Goal: Information Seeking & Learning: Learn about a topic

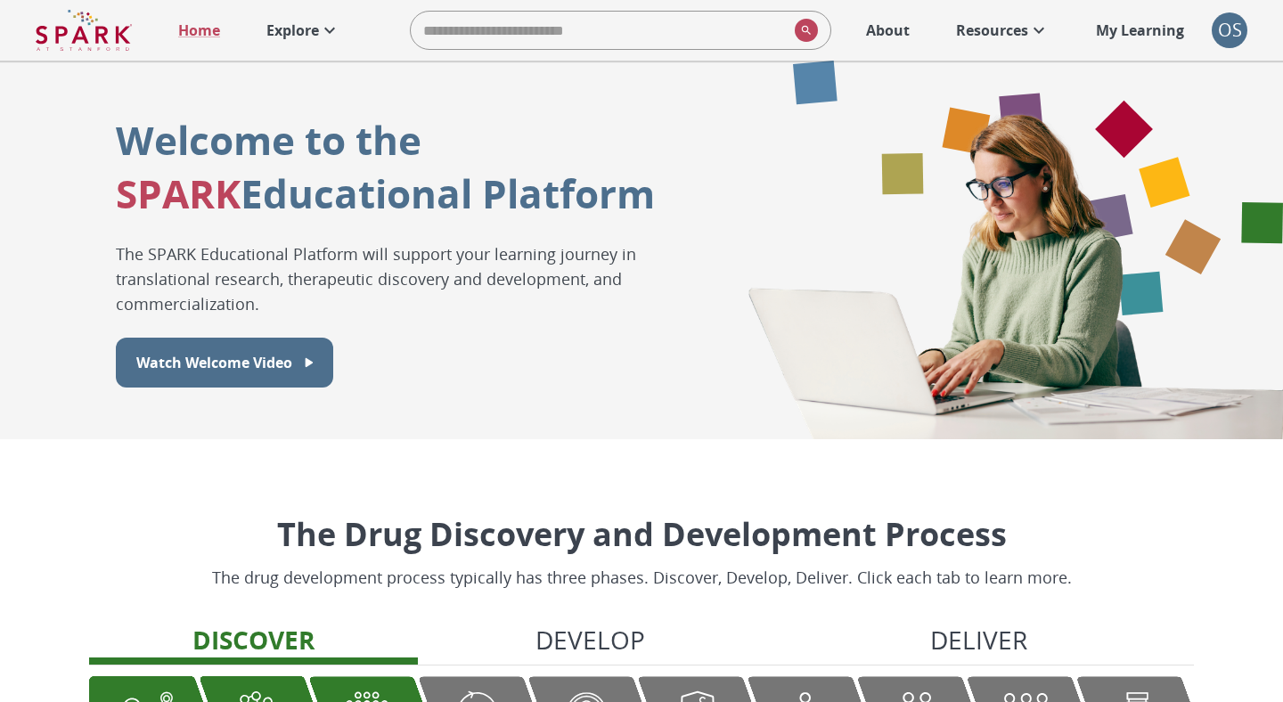
click at [306, 31] on p "Explore" at bounding box center [292, 30] width 53 height 21
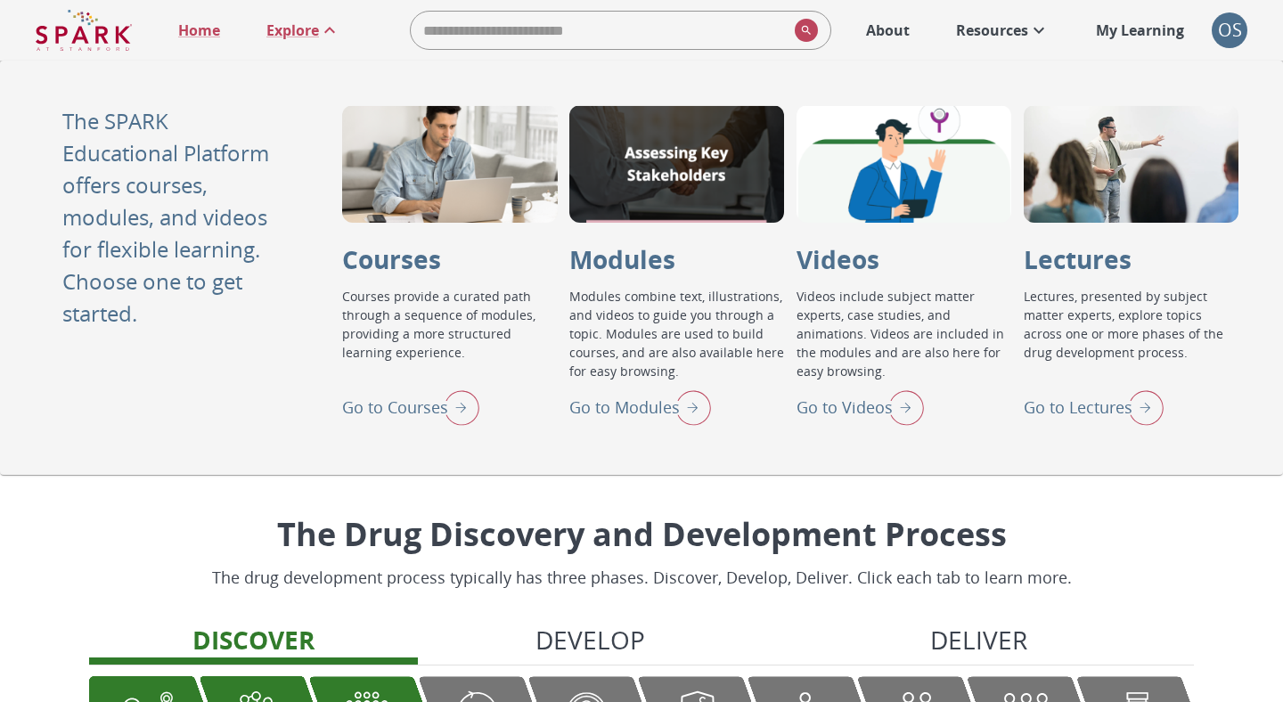
click at [667, 396] on img "Go to Modules" at bounding box center [688, 407] width 45 height 46
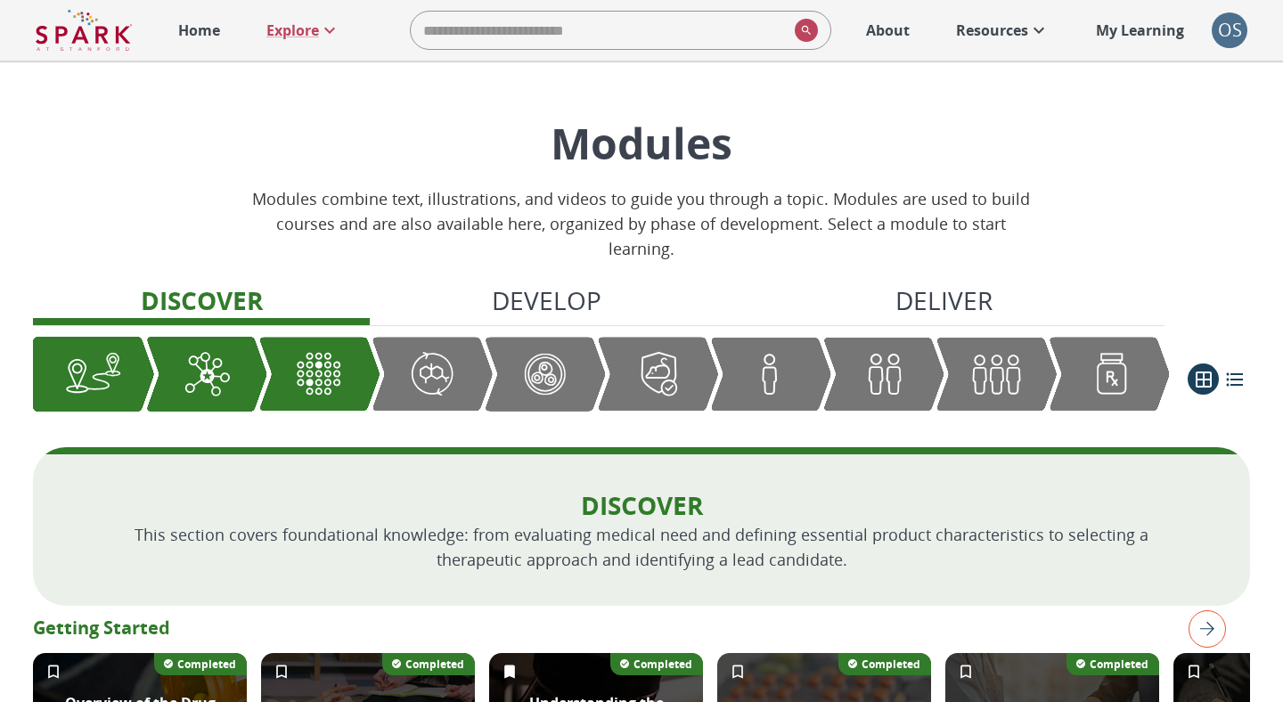
click at [577, 34] on input "search" at bounding box center [599, 30] width 377 height 36
type input "****"
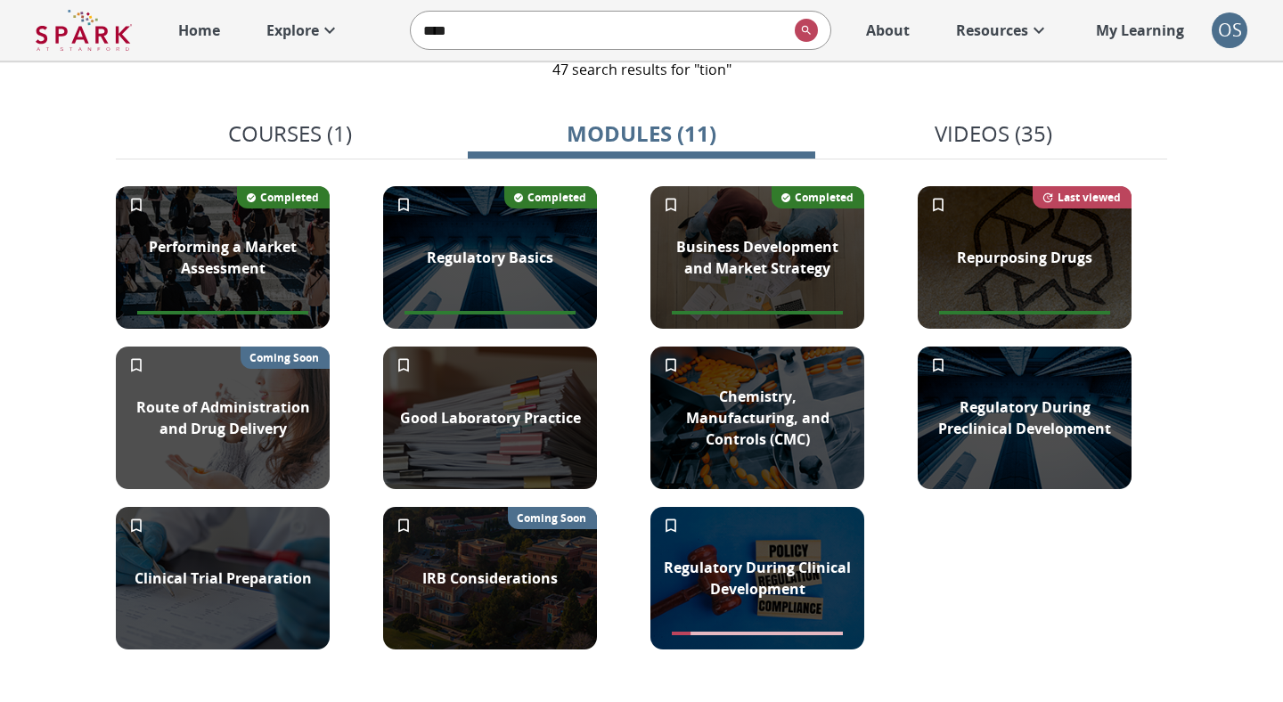
scroll to position [82, 0]
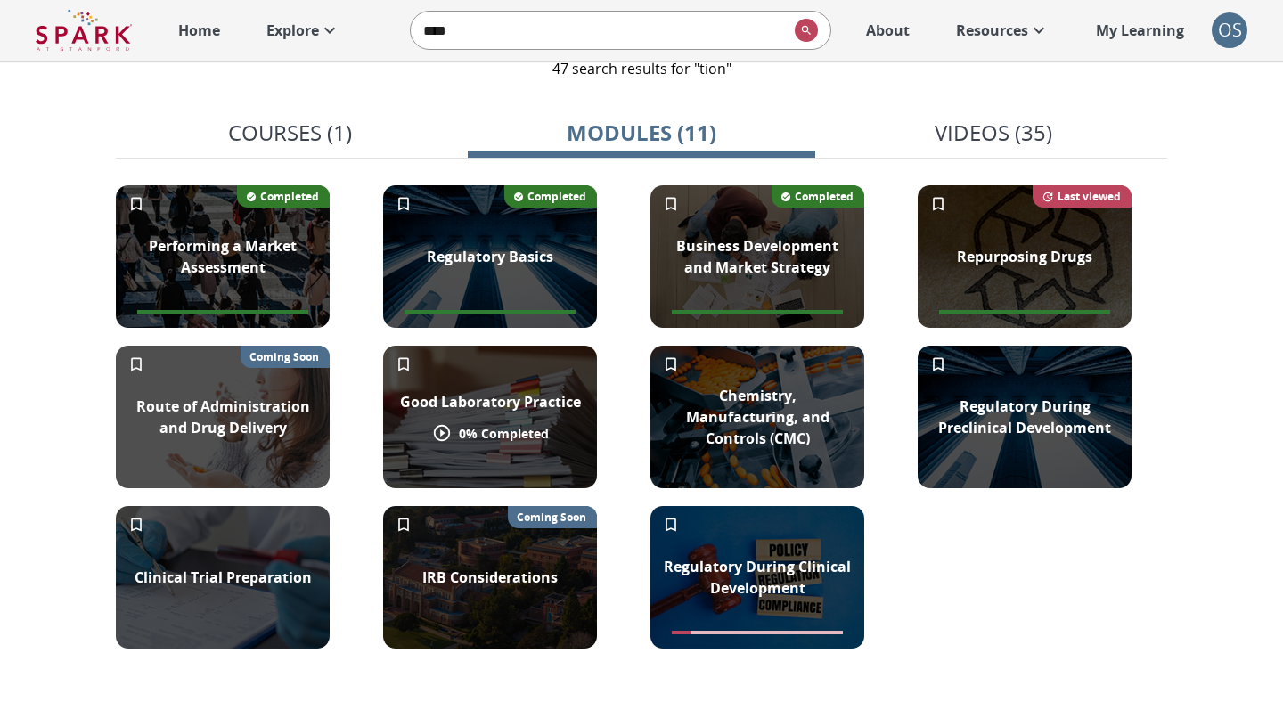
click at [442, 397] on p "Good Laboratory Practice" at bounding box center [490, 401] width 181 height 21
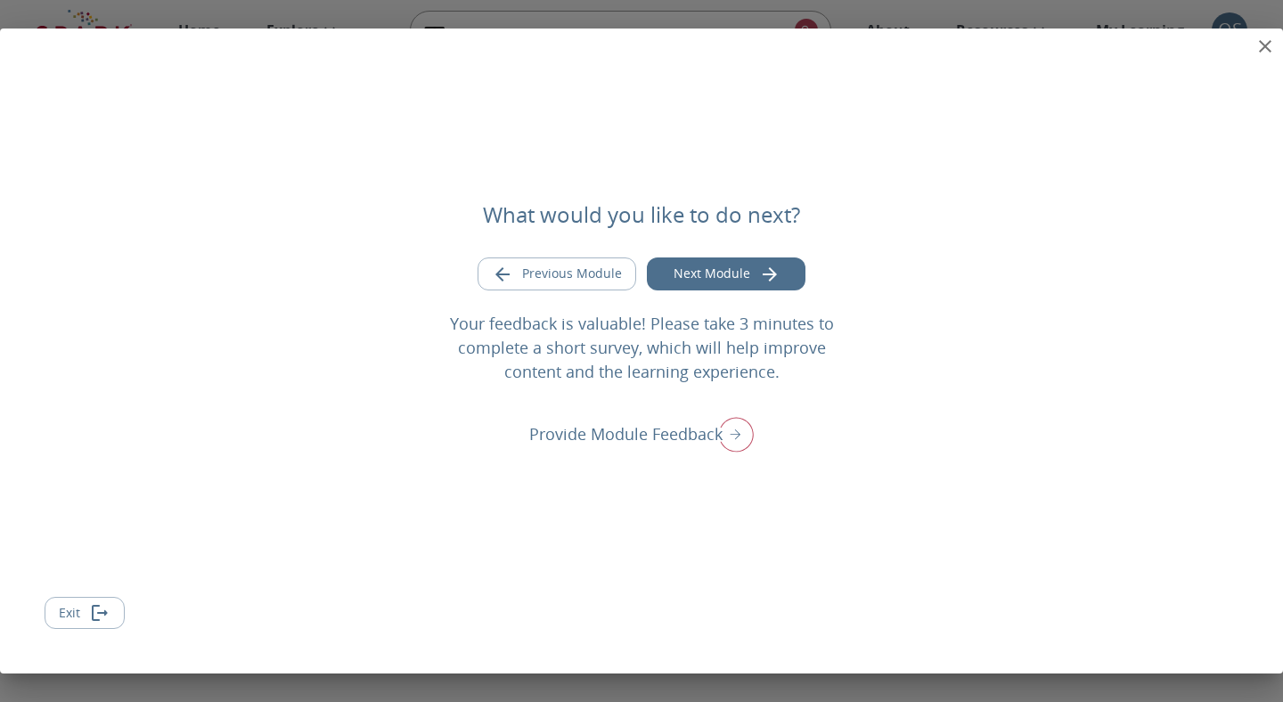
click at [89, 607] on icon "Exit module" at bounding box center [99, 612] width 21 height 21
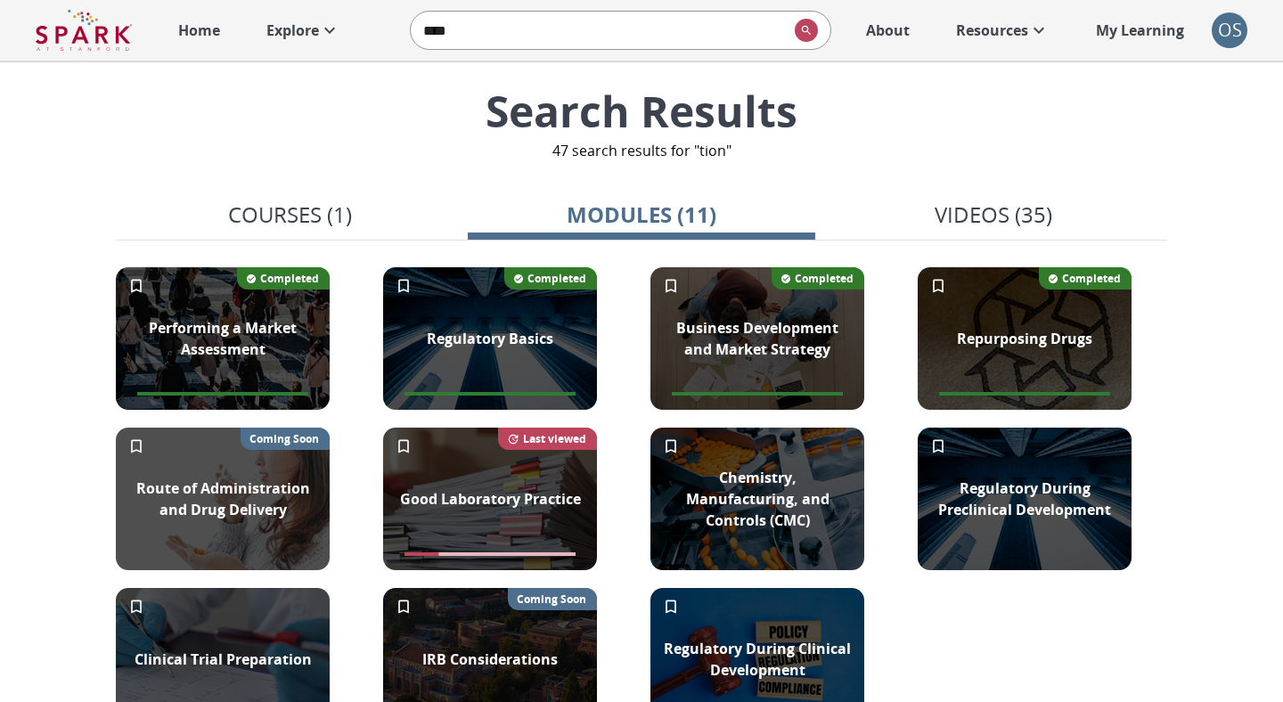
click at [949, 212] on p "Videos (35)" at bounding box center [993, 215] width 118 height 32
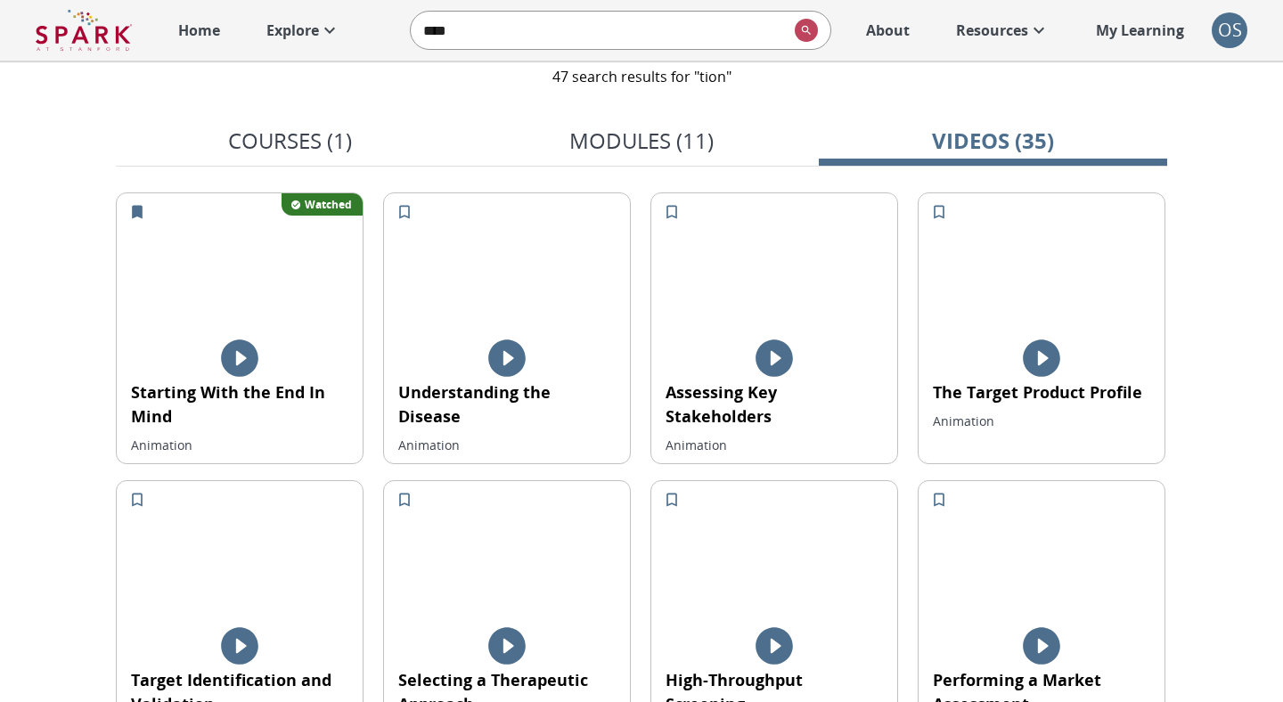
scroll to position [78, 0]
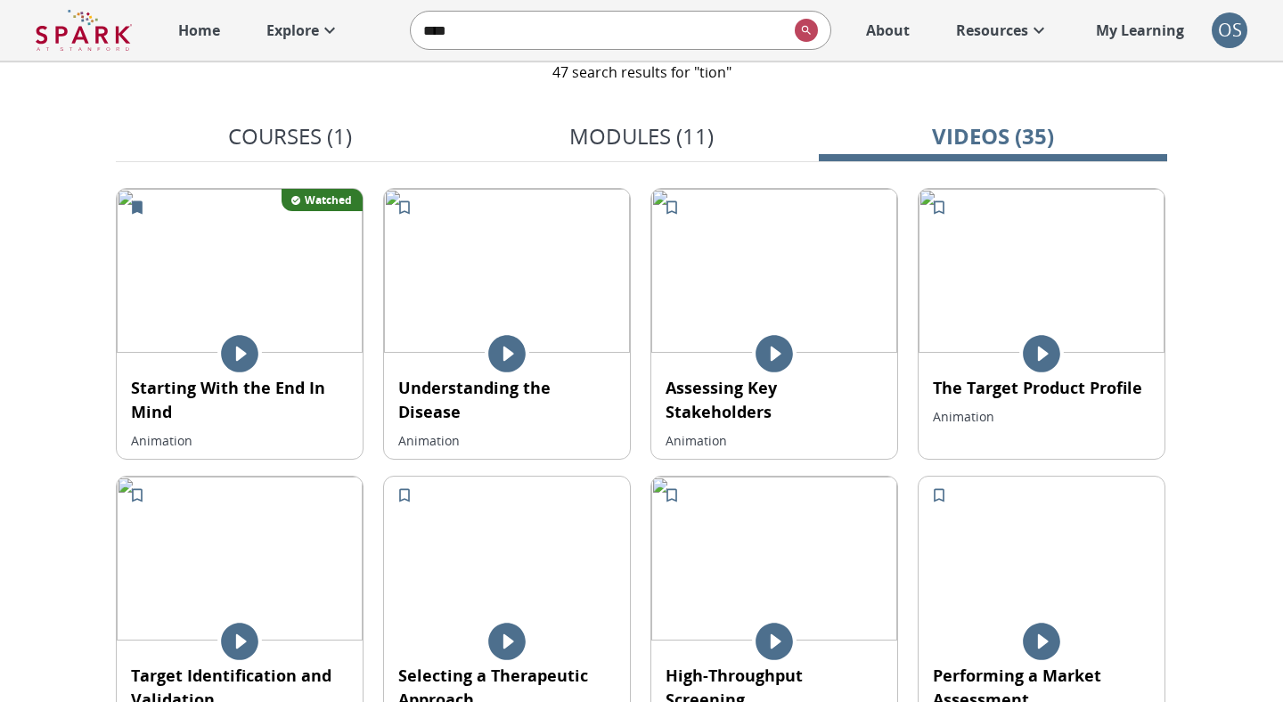
click at [518, 358] on icon at bounding box center [506, 353] width 37 height 37
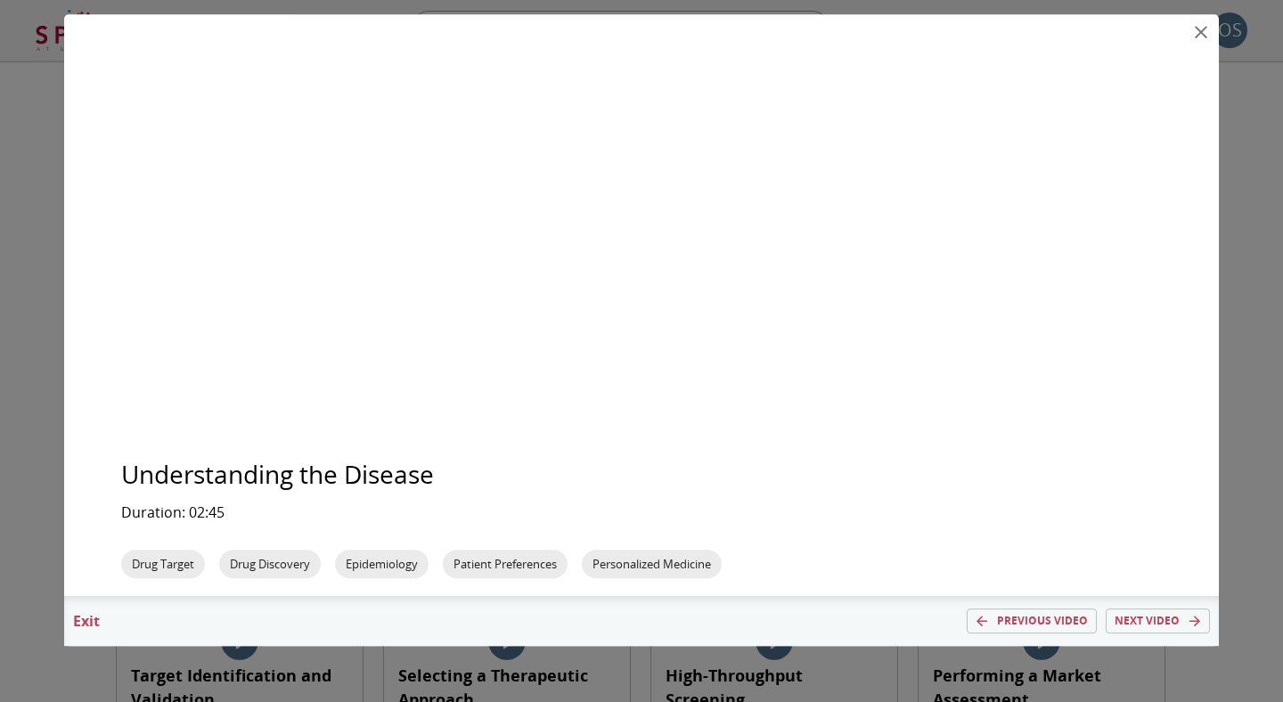
click at [1202, 30] on icon "close" at bounding box center [1200, 32] width 12 height 12
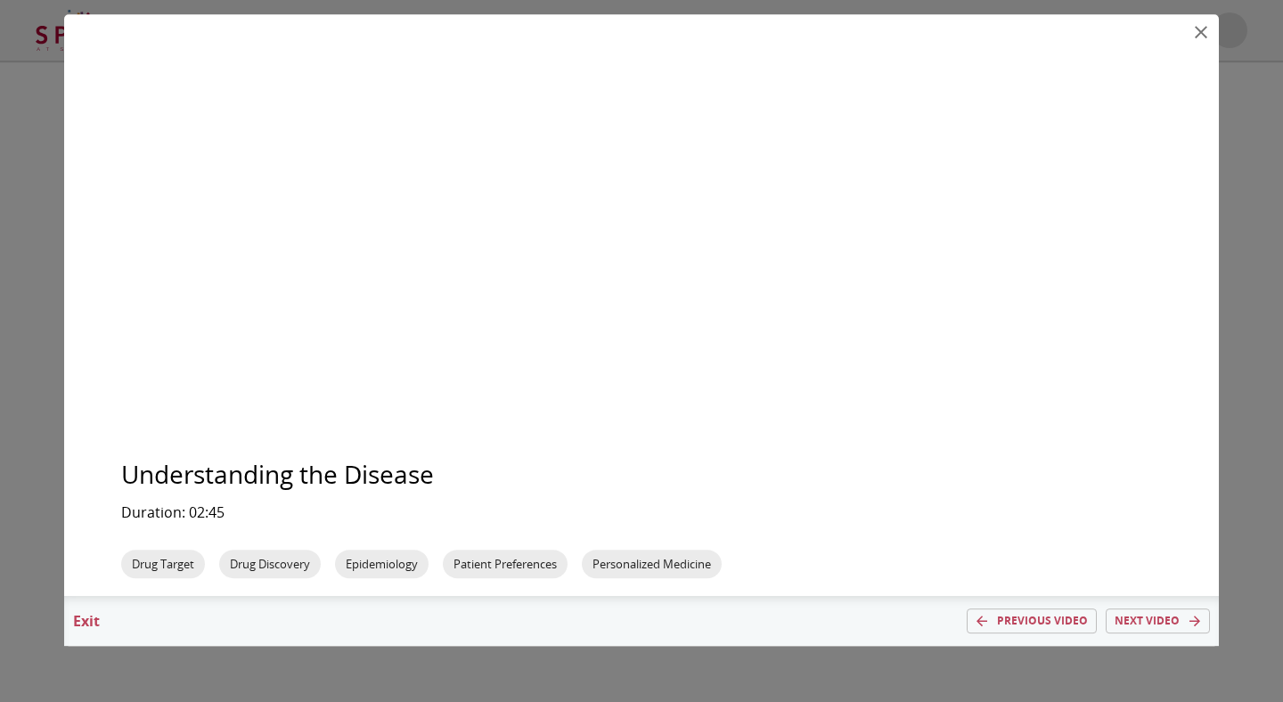
scroll to position [0, 0]
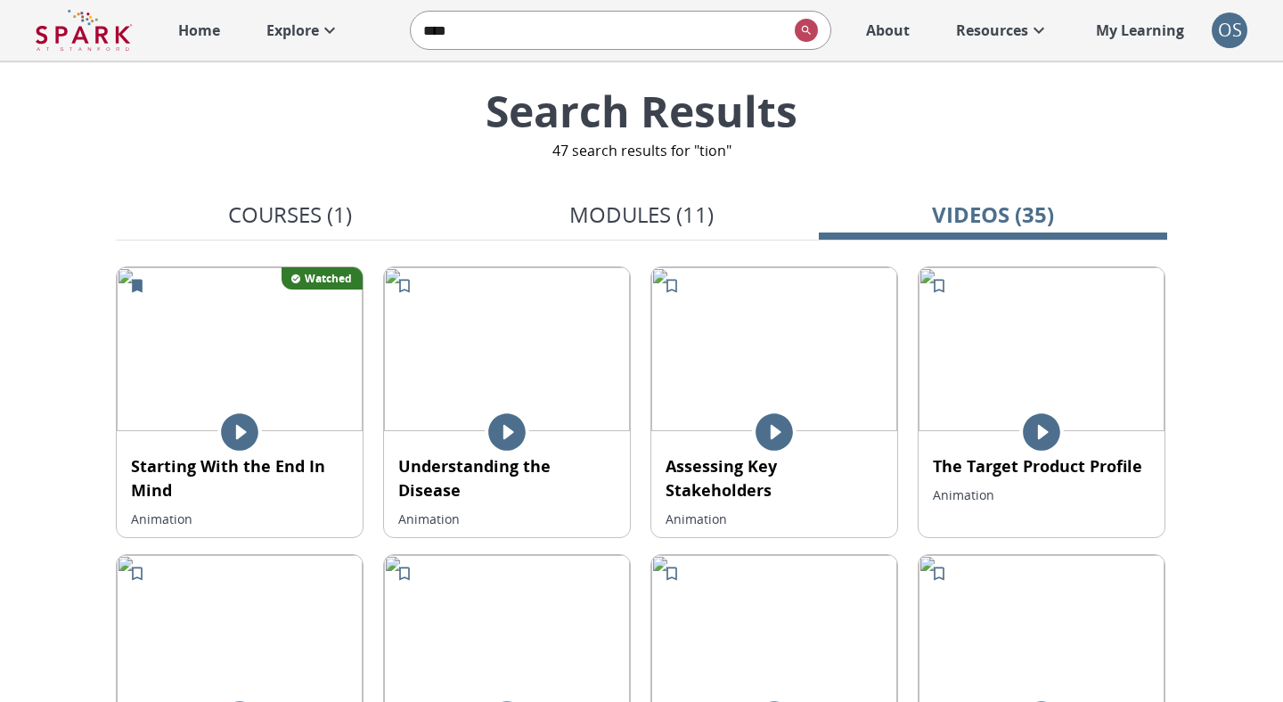
click at [345, 220] on p "Courses (1)" at bounding box center [290, 215] width 124 height 32
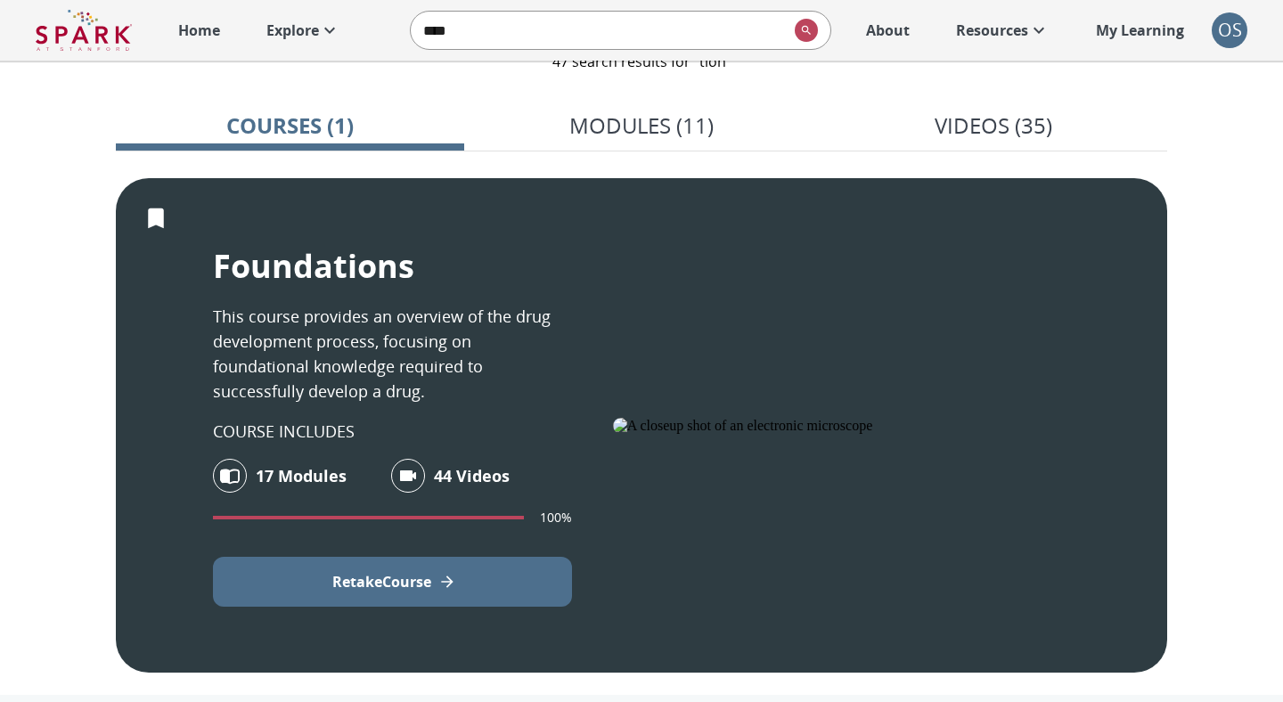
scroll to position [149, 0]
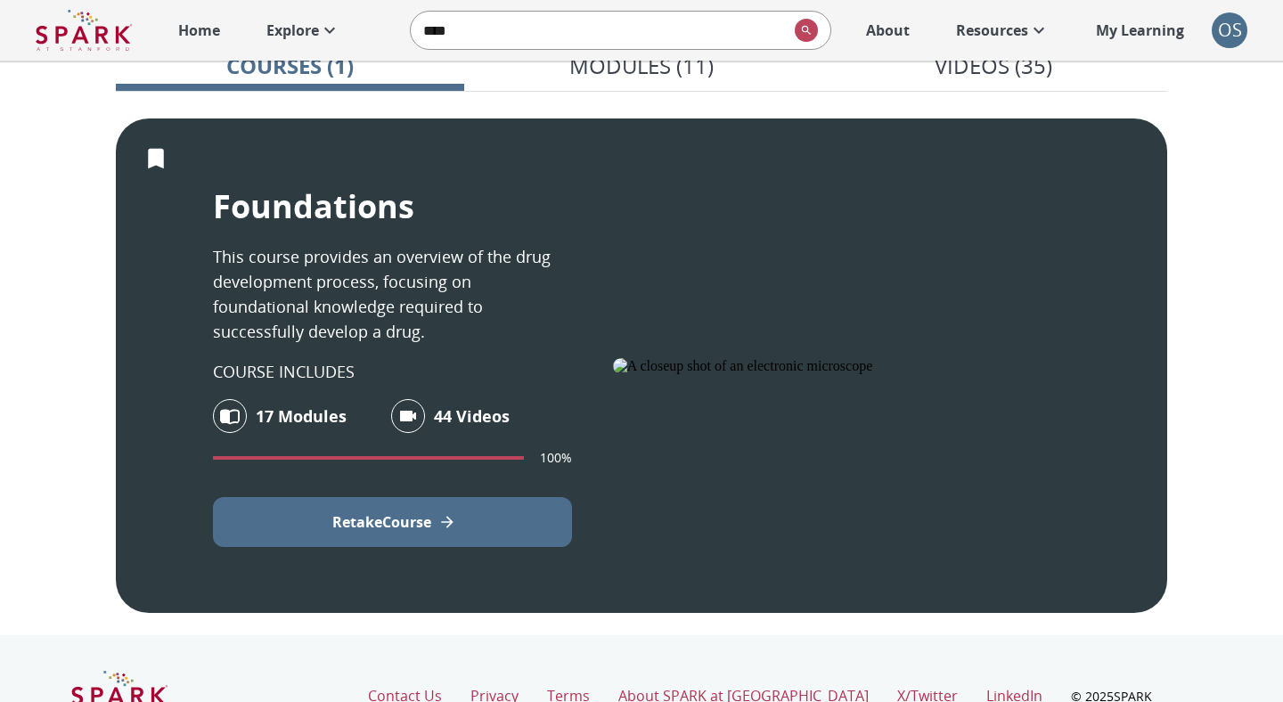
click at [442, 506] on button "Retake Course" at bounding box center [392, 522] width 359 height 50
